Goal: Transaction & Acquisition: Purchase product/service

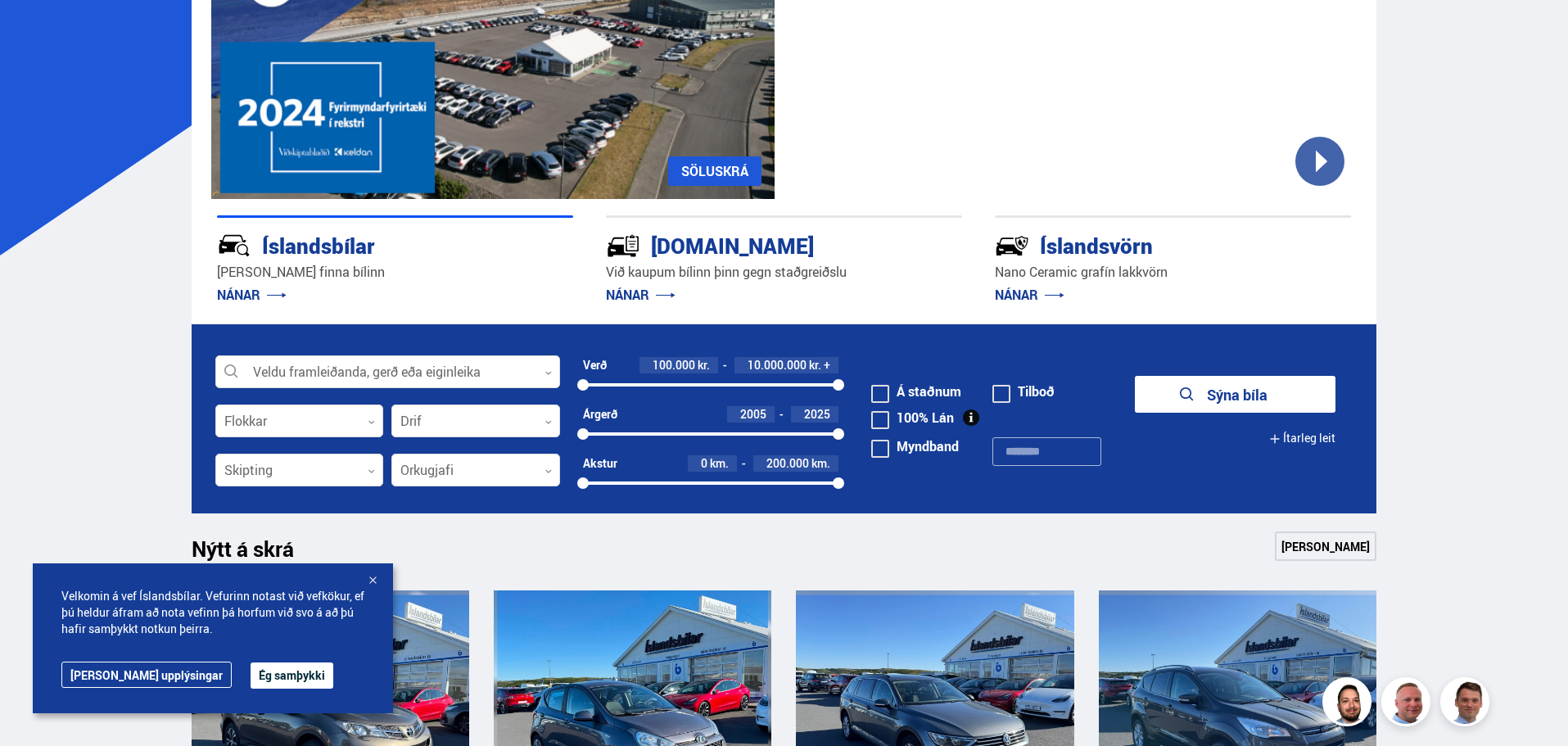
scroll to position [197, 0]
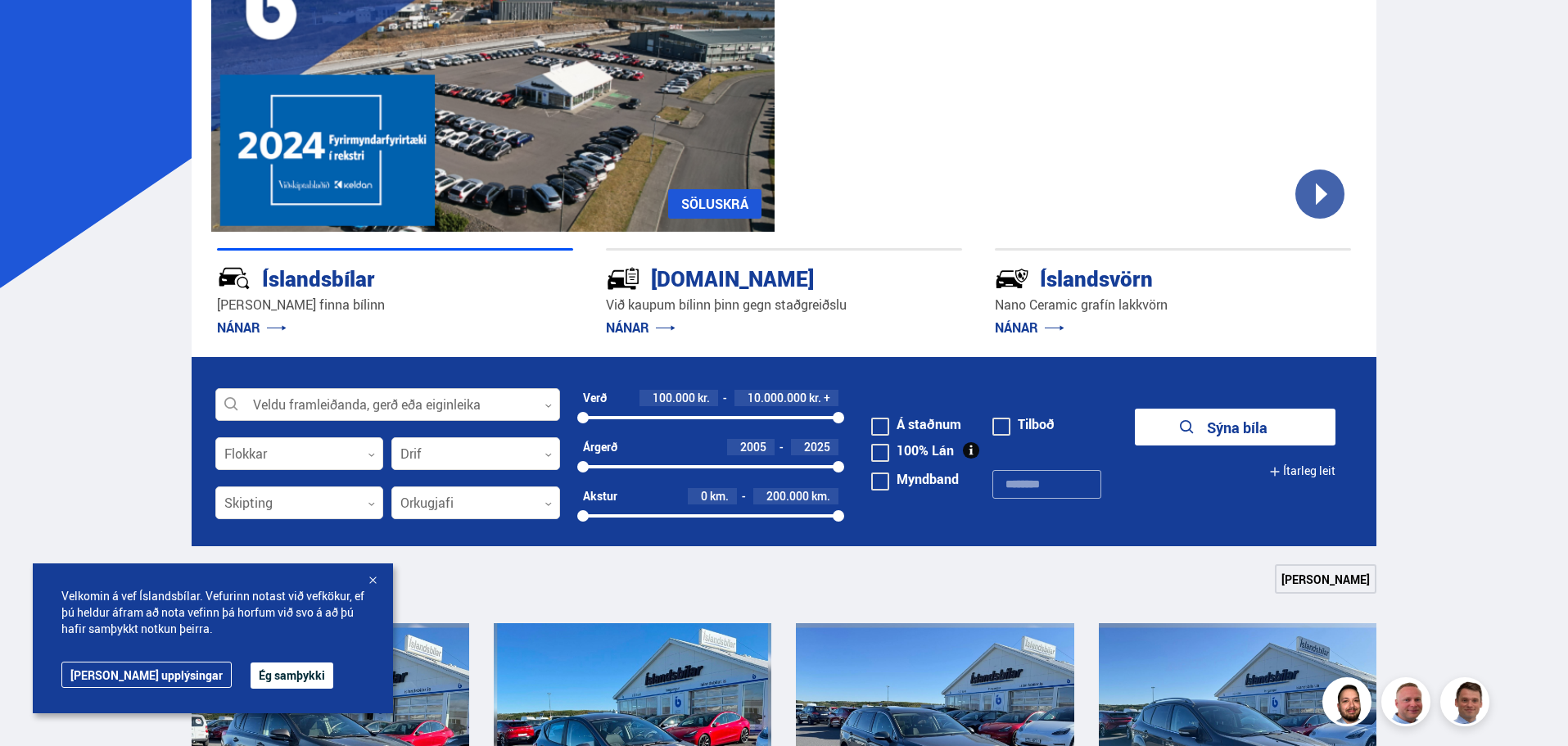
click at [265, 399] on div at bounding box center [388, 405] width 345 height 33
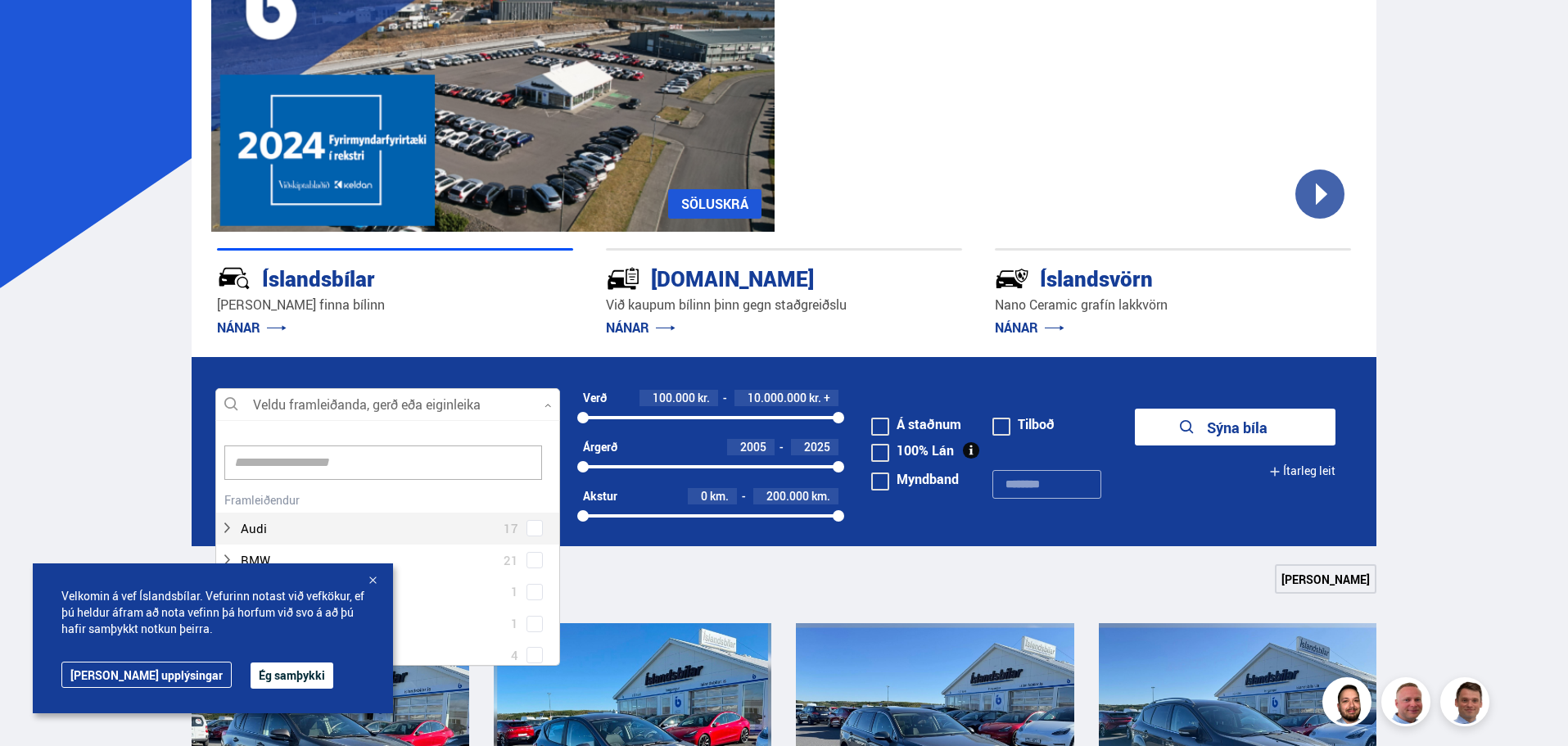
scroll to position [244, 340]
click at [250, 673] on button "Ég samþykki" at bounding box center [291, 675] width 83 height 26
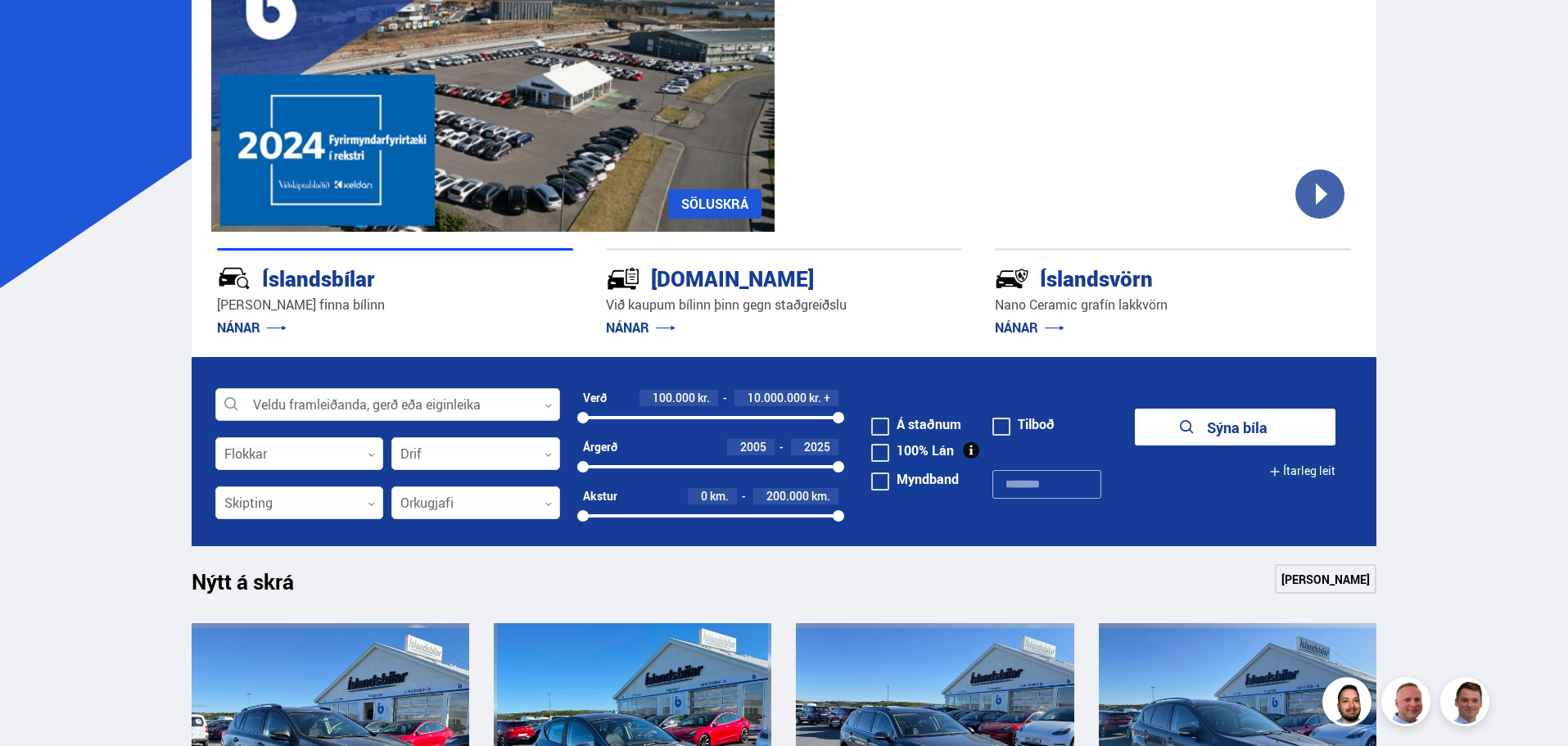
click at [272, 398] on div at bounding box center [388, 405] width 345 height 33
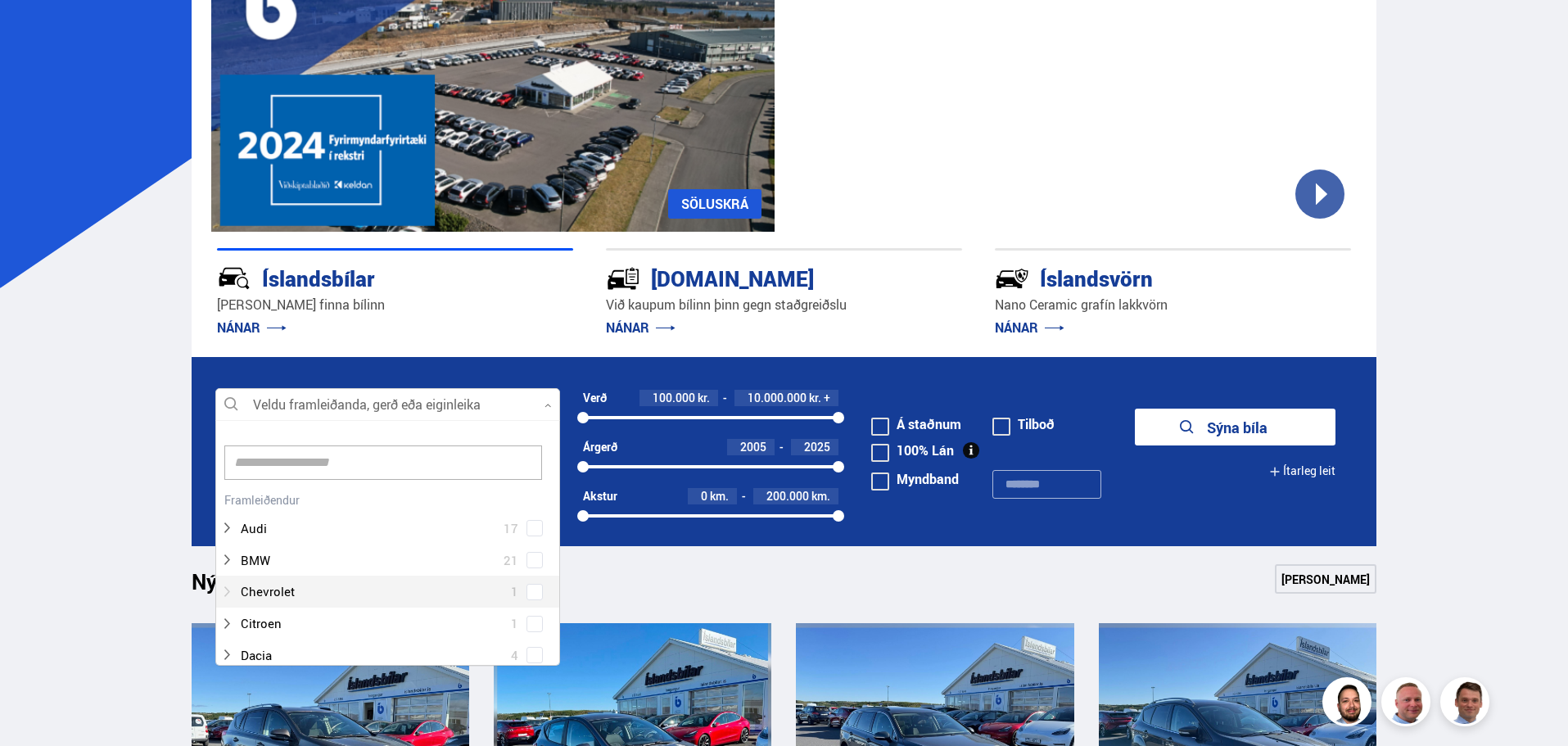
click at [268, 592] on div at bounding box center [371, 592] width 302 height 23
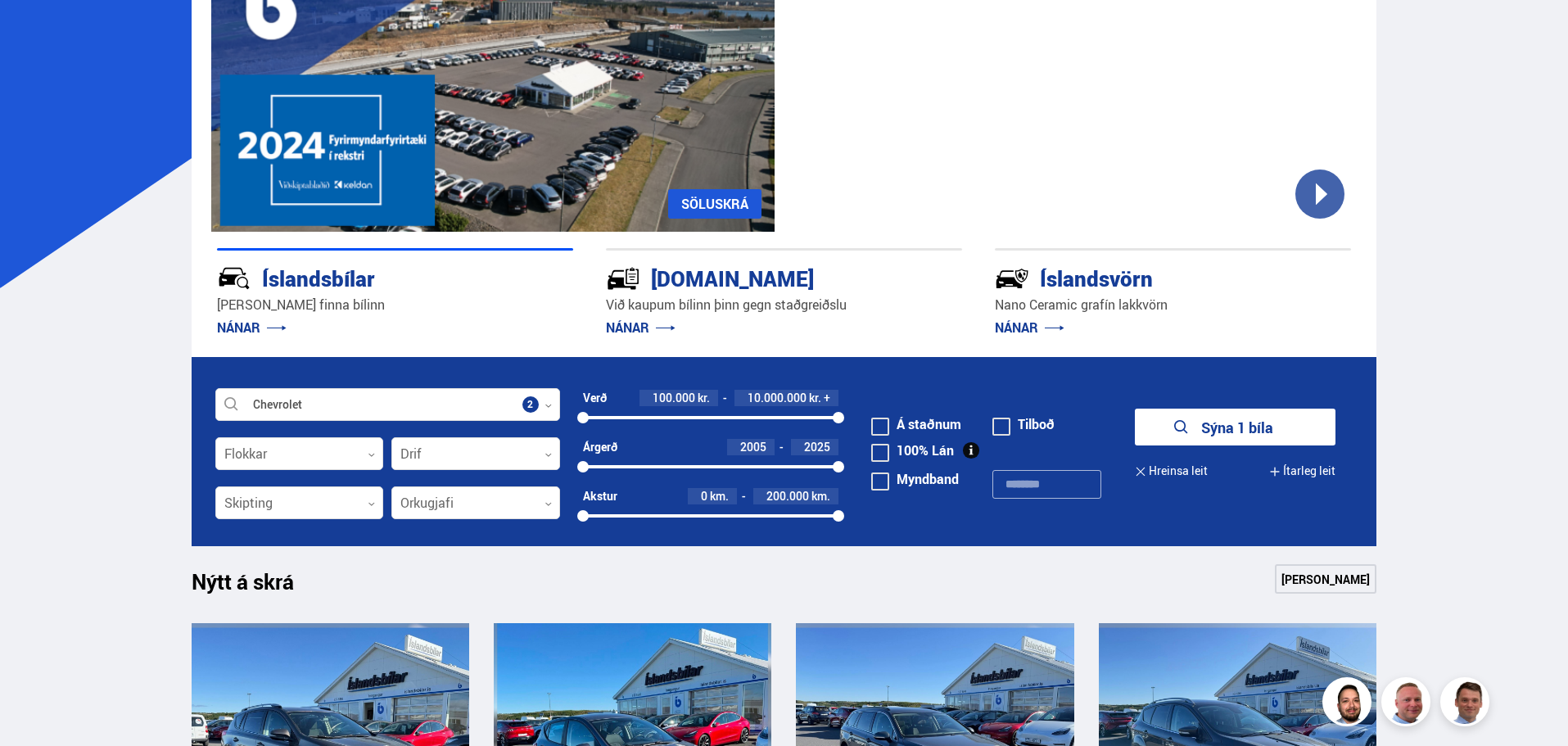
click at [282, 453] on div at bounding box center [299, 454] width 168 height 33
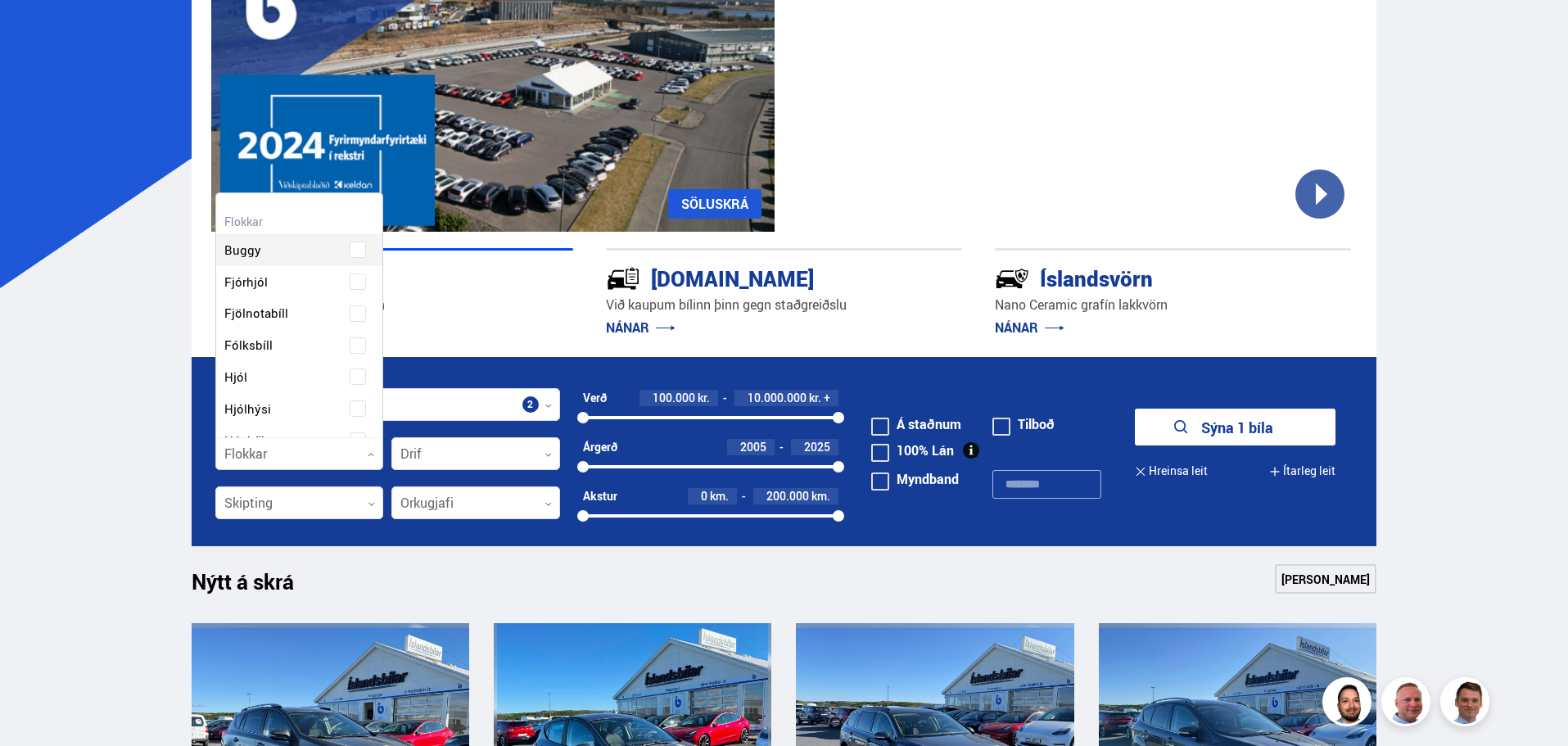
scroll to position [244, 162]
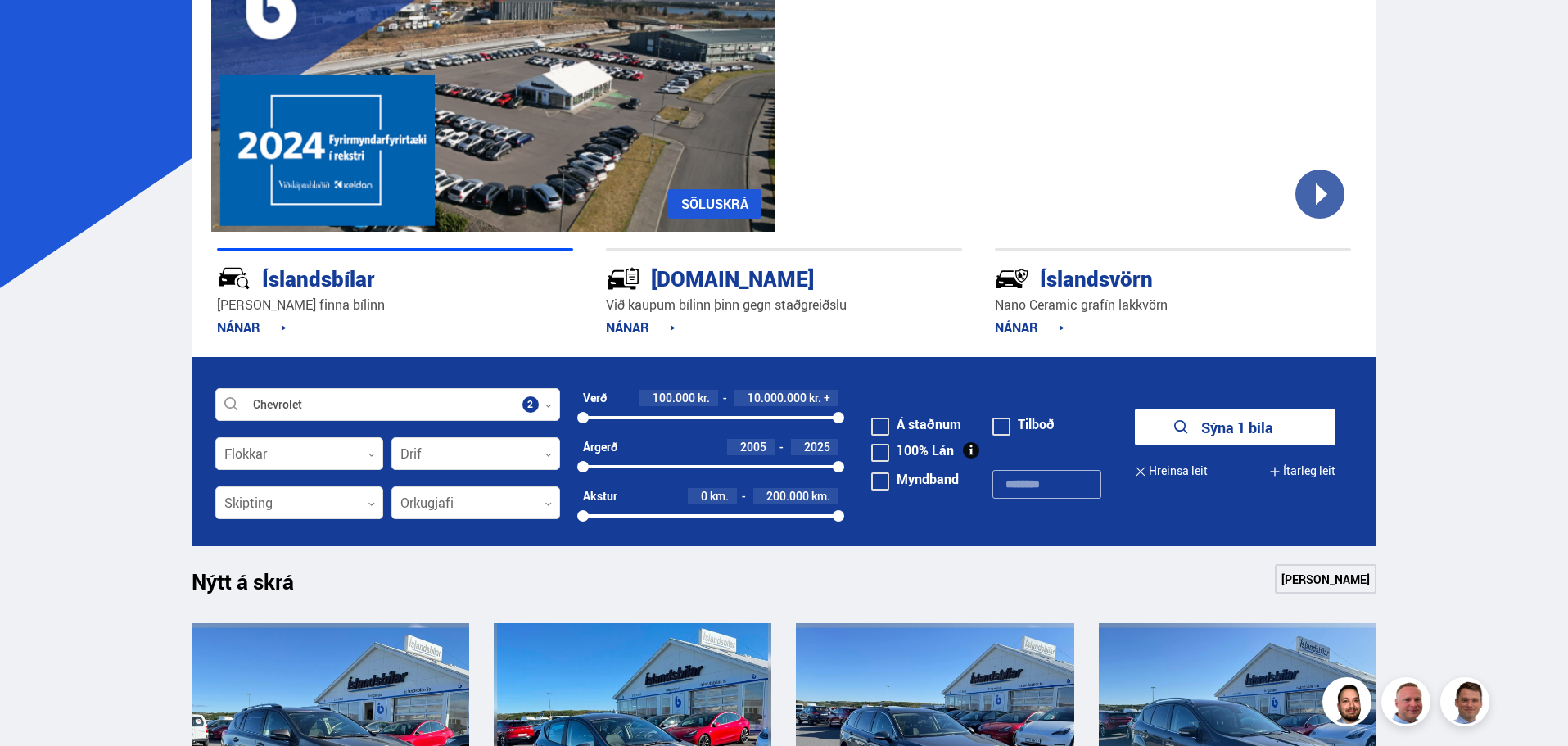
click at [1247, 420] on button "Sýna 1 bíla" at bounding box center [1236, 427] width 201 height 37
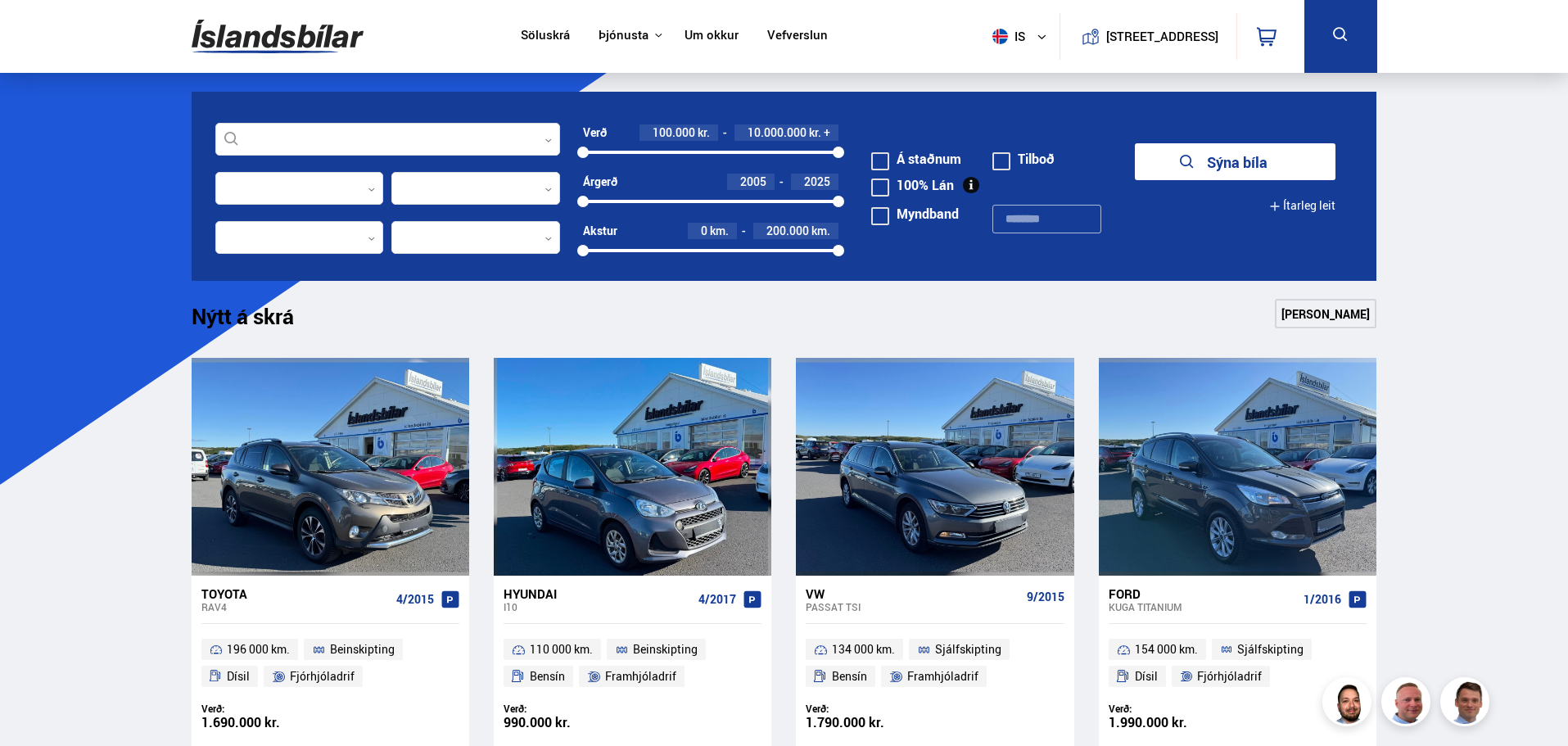
scroll to position [197, 0]
